Goal: Task Accomplishment & Management: Complete application form

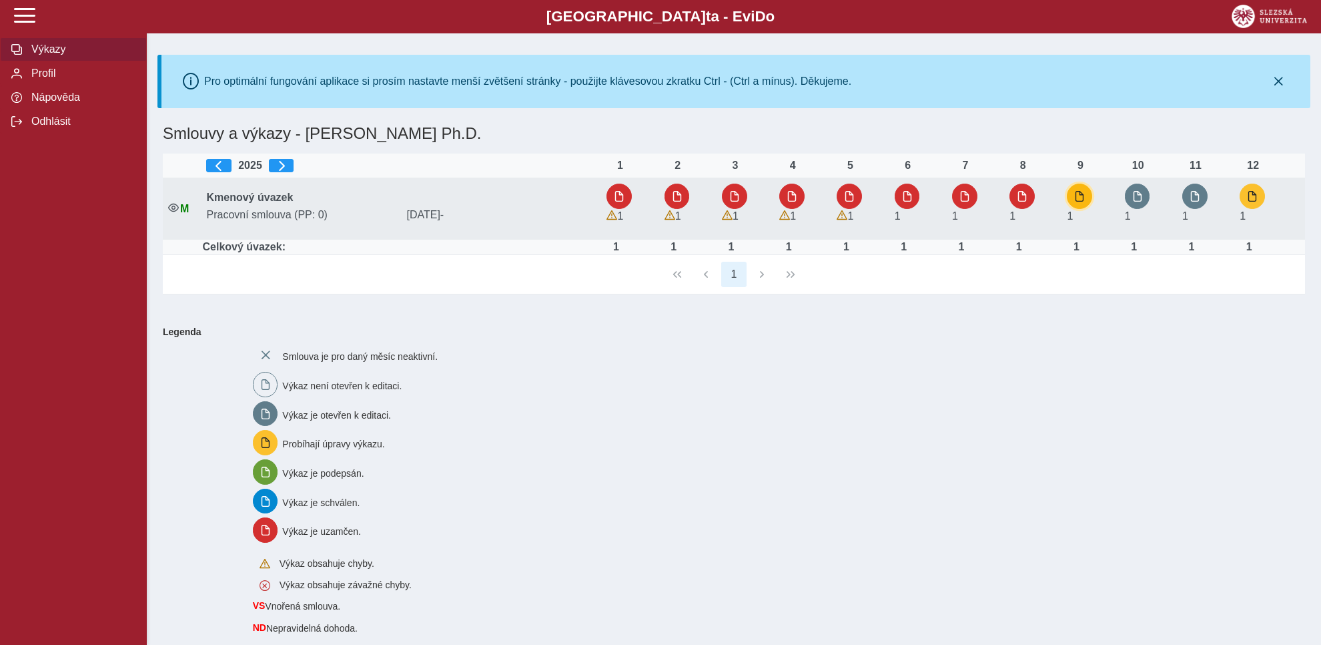
click at [1084, 198] on span "button" at bounding box center [1079, 196] width 11 height 11
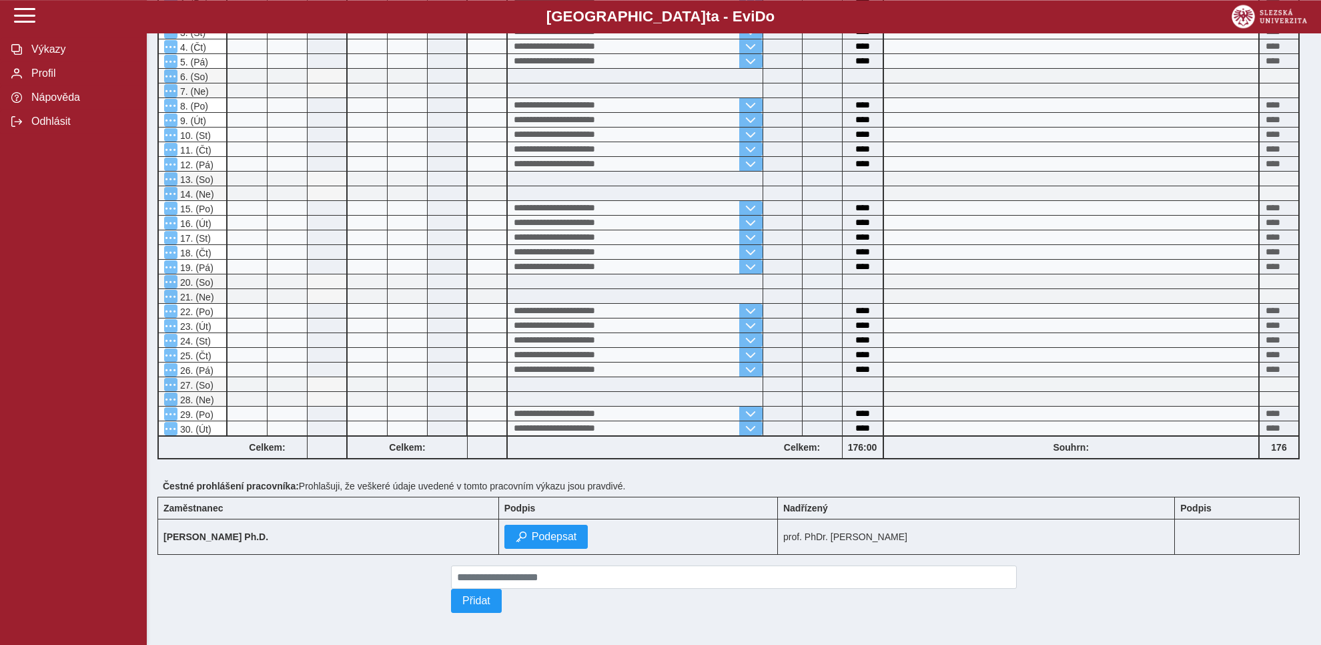
scroll to position [447, 0]
click at [577, 532] on span "Podepsat" at bounding box center [554, 536] width 45 height 12
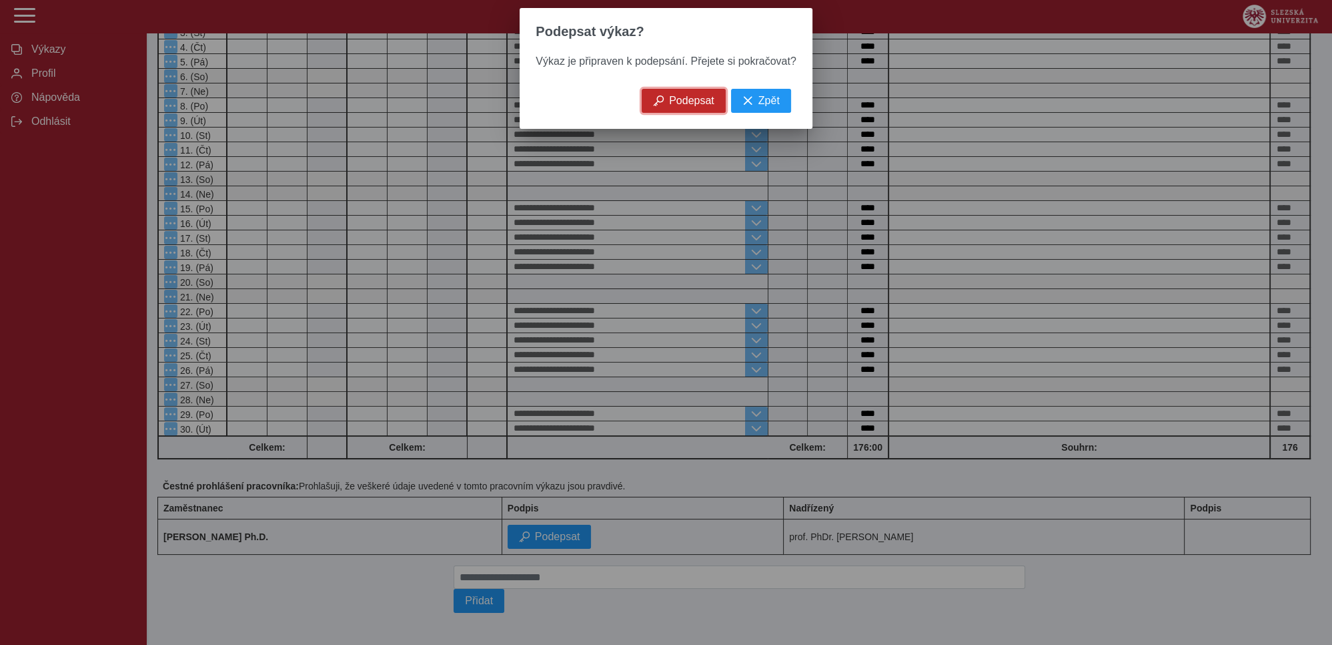
click at [674, 107] on span "Podepsat" at bounding box center [691, 101] width 45 height 12
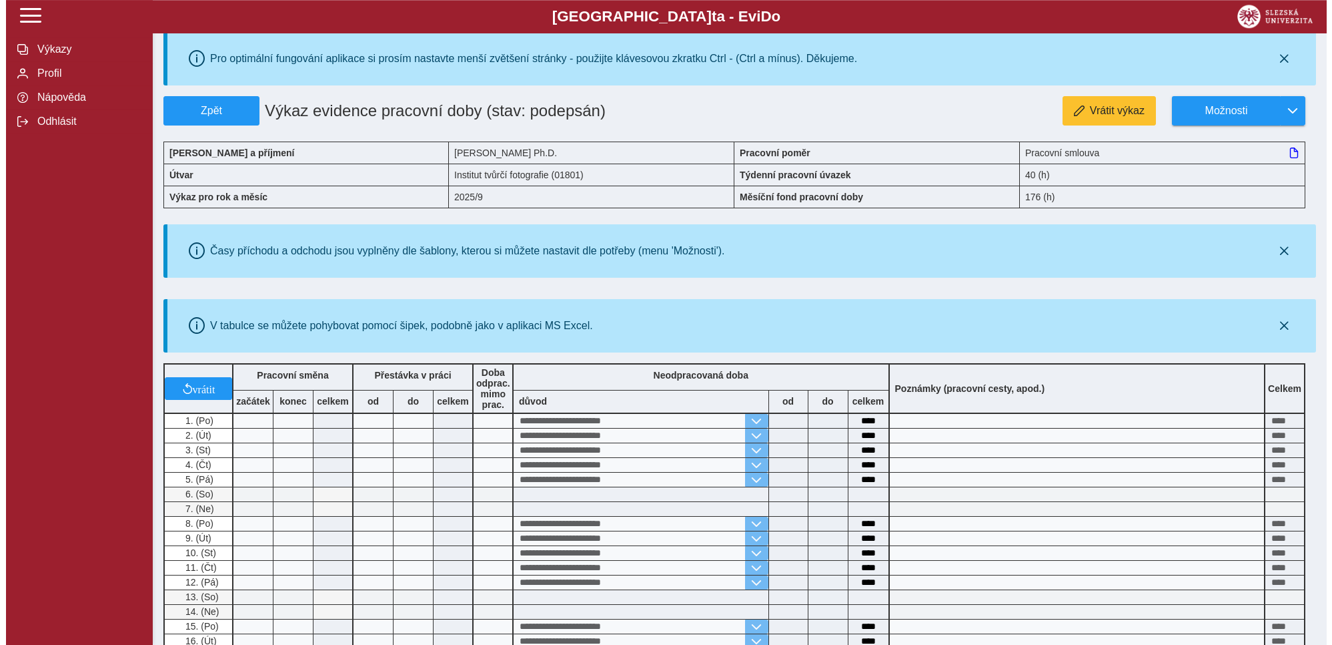
scroll to position [0, 0]
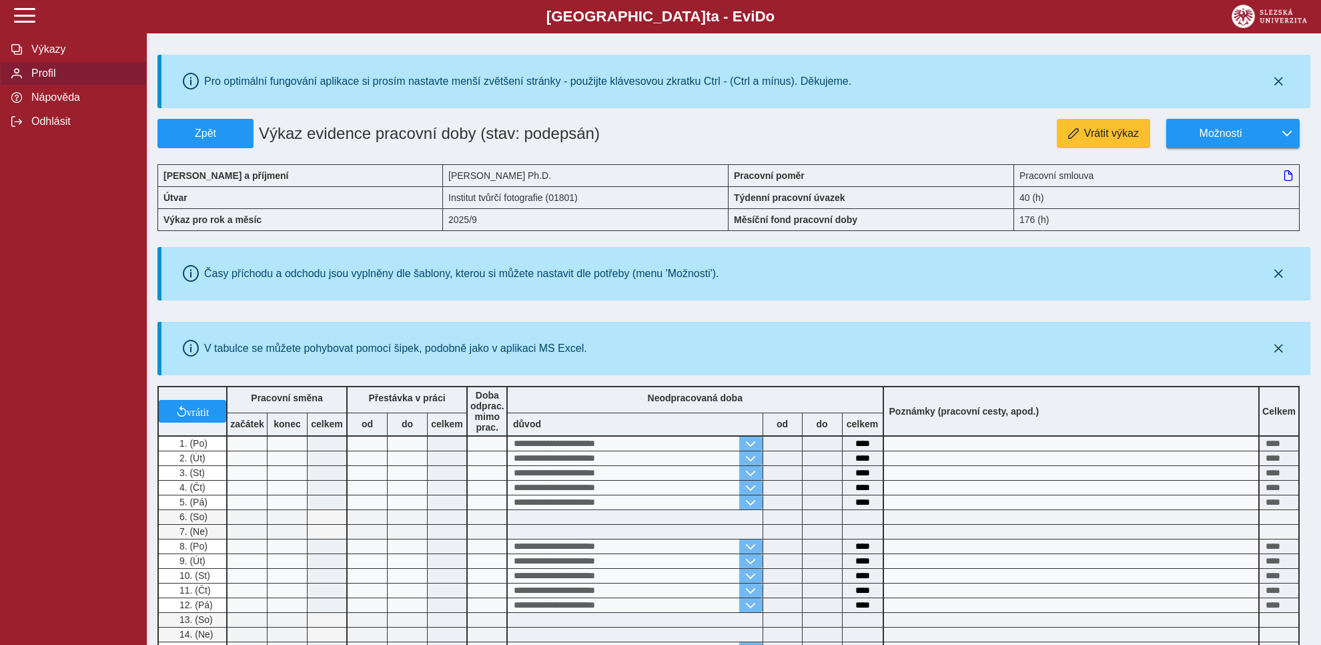
click at [52, 79] on span "Profil" at bounding box center [81, 73] width 108 height 12
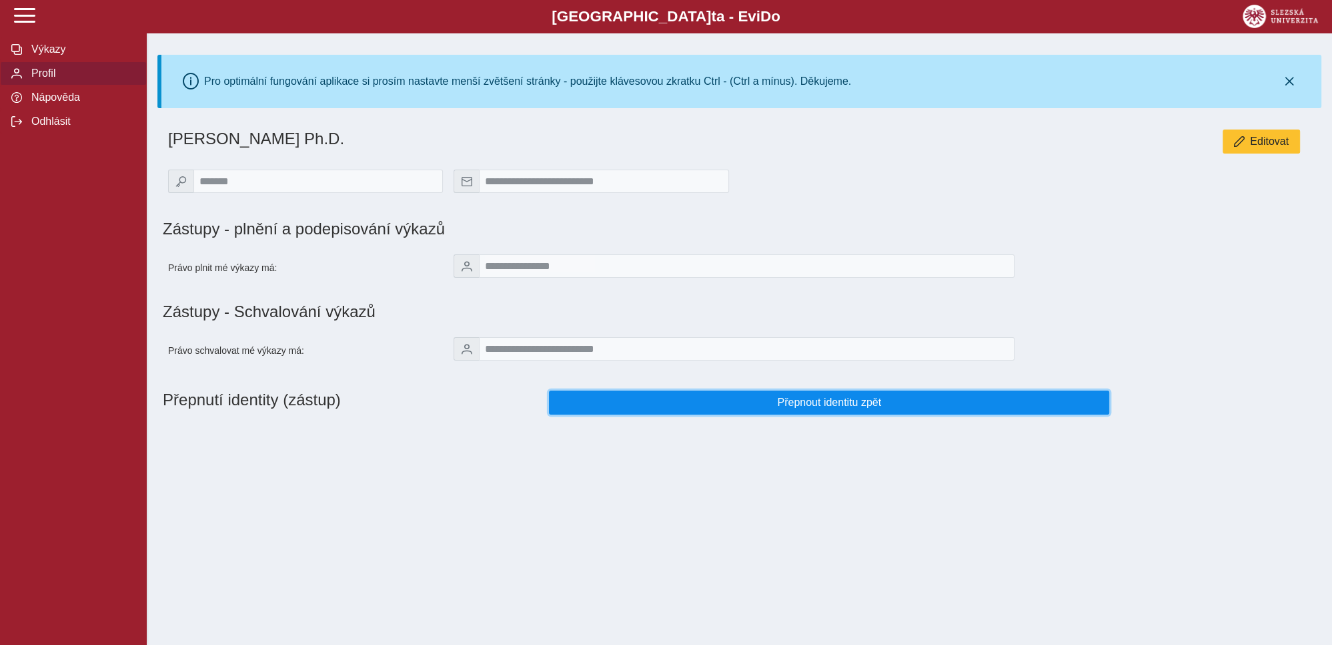
click at [802, 408] on span "Přepnout identitu zpět" at bounding box center [829, 402] width 538 height 12
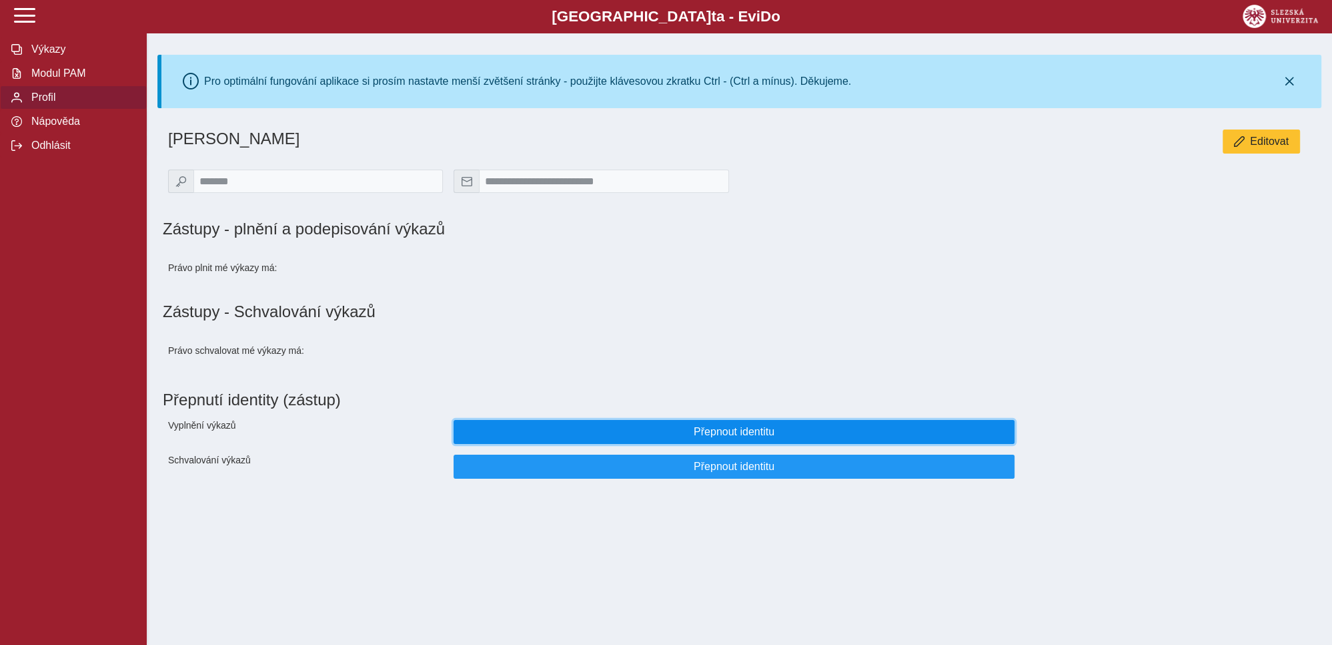
click at [721, 438] on span "Přepnout identitu" at bounding box center [734, 432] width 538 height 12
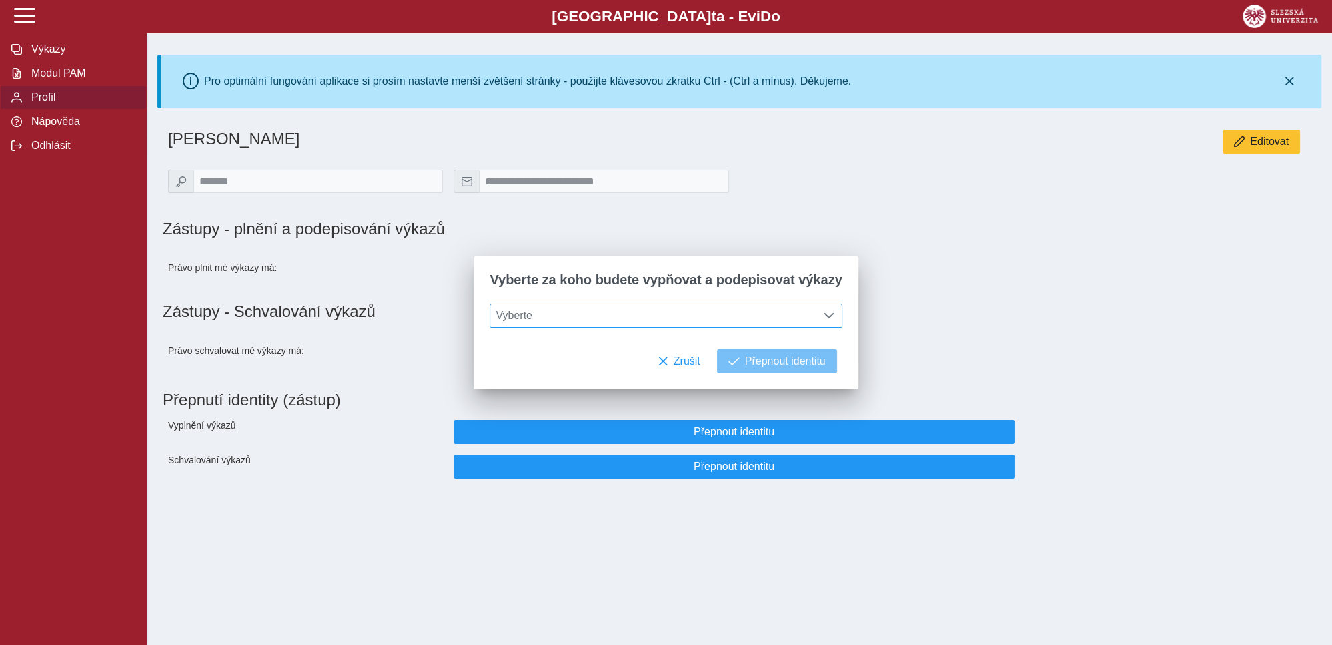
click at [824, 319] on span at bounding box center [829, 315] width 11 height 11
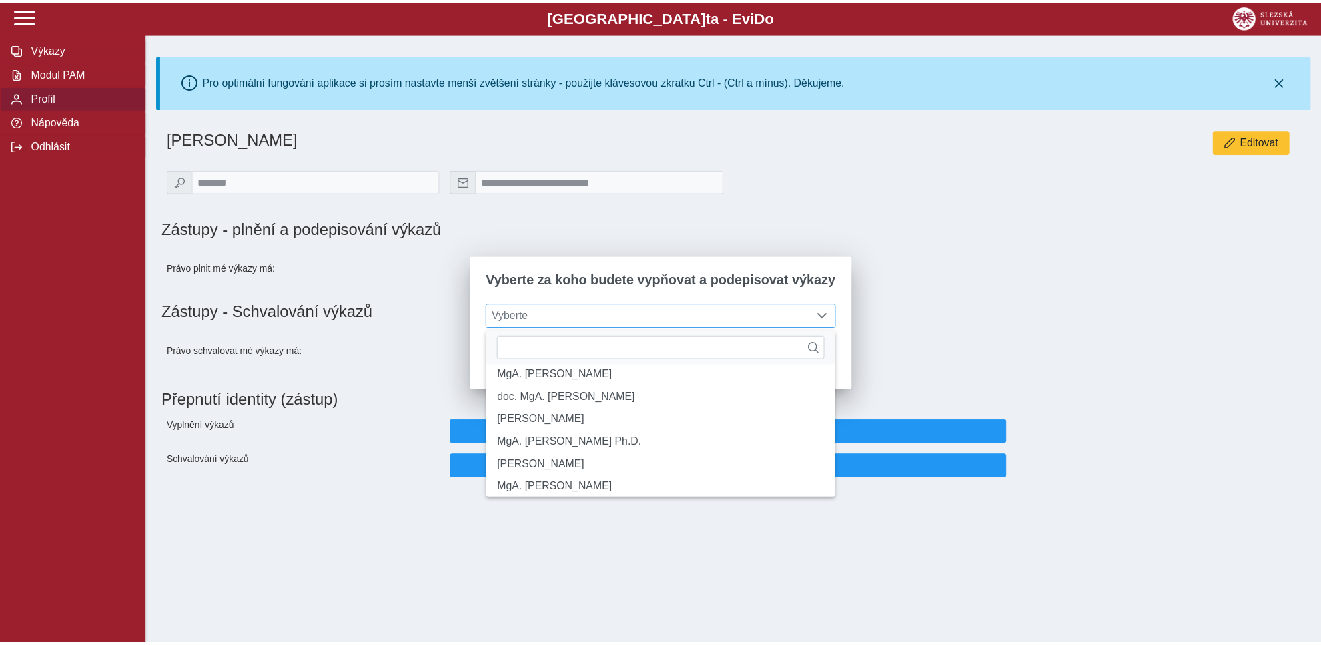
scroll to position [203, 0]
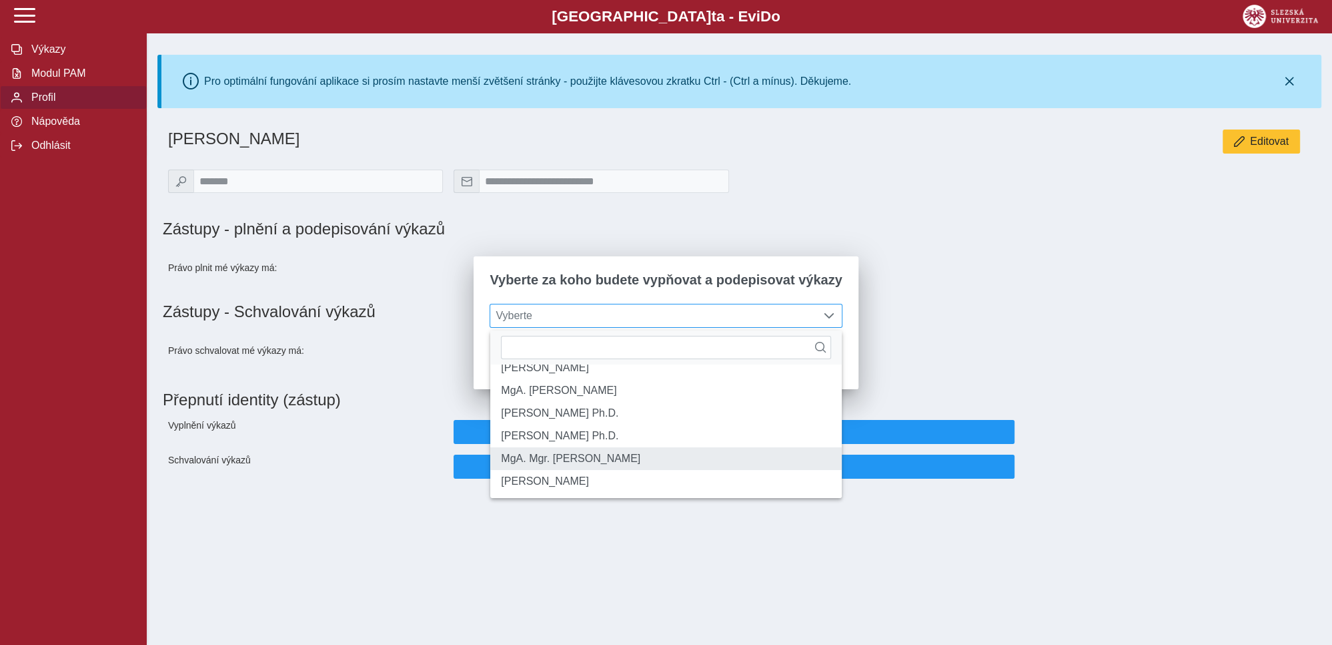
click at [616, 458] on li "MgA. Mgr. [PERSON_NAME]" at bounding box center [665, 458] width 351 height 23
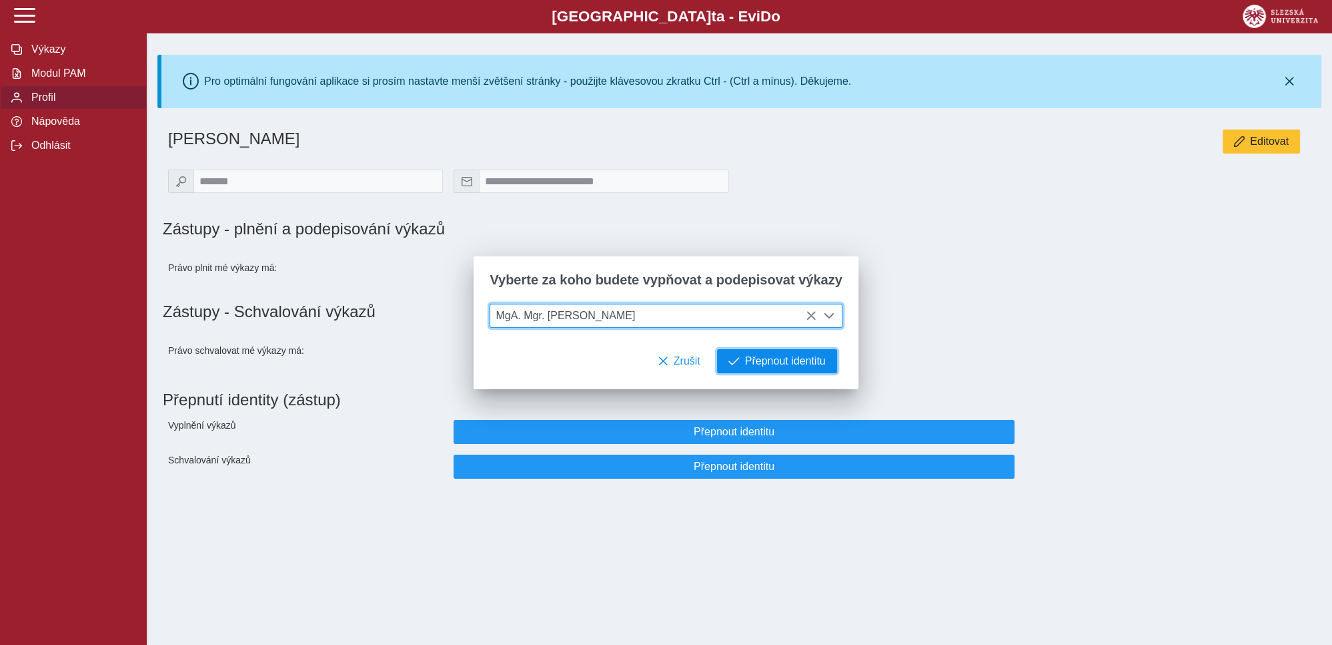
click at [765, 361] on span "Přepnout identitu" at bounding box center [785, 361] width 81 height 12
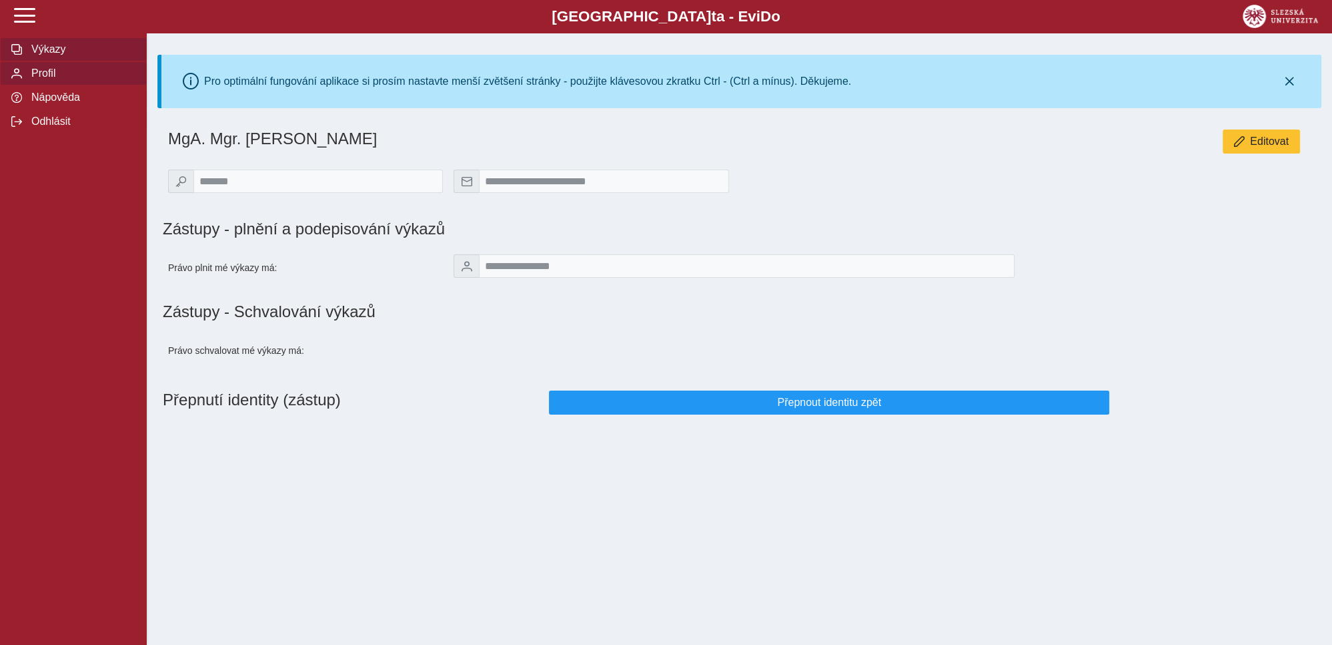
click at [47, 55] on span "Výkazy" at bounding box center [81, 49] width 108 height 12
